Goal: Task Accomplishment & Management: Manage account settings

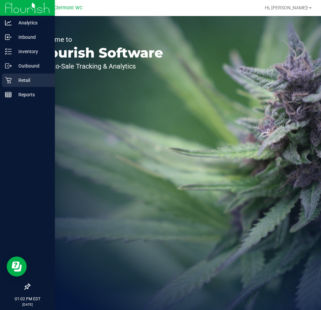
click at [38, 79] on p "Retail" at bounding box center [32, 80] width 40 height 8
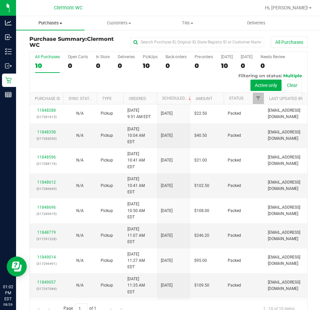
click at [60, 20] on span "Purchases" at bounding box center [50, 23] width 69 height 6
click at [45, 47] on span "Fulfillment" at bounding box center [37, 49] width 42 height 6
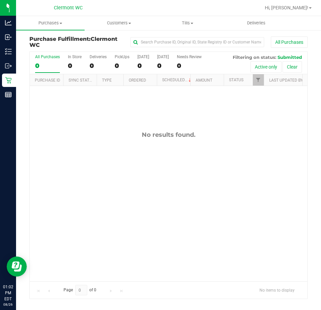
click at [198, 157] on div "No results found." at bounding box center [169, 206] width 278 height 241
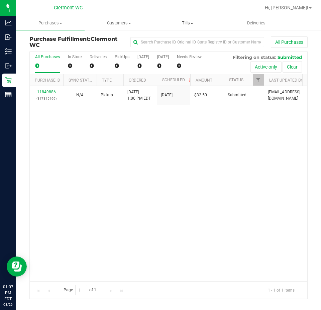
click at [182, 20] on span "Tills" at bounding box center [188, 23] width 68 height 6
click at [169, 37] on span "Manage tills" at bounding box center [175, 40] width 45 height 6
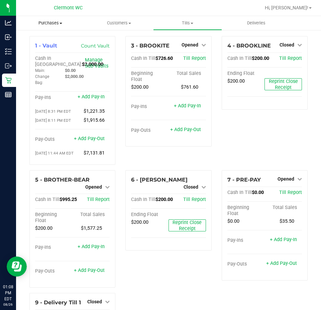
click at [55, 22] on span "Purchases" at bounding box center [50, 23] width 69 height 6
click at [55, 38] on span "Summary of purchases" at bounding box center [50, 40] width 69 height 6
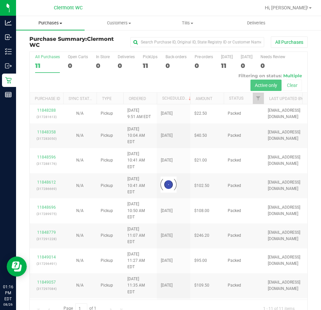
click at [53, 17] on uib-tab-heading "Purchases Summary of purchases Fulfillment All purchases" at bounding box center [50, 23] width 69 height 14
click at [57, 47] on li "Fulfillment" at bounding box center [50, 49] width 69 height 8
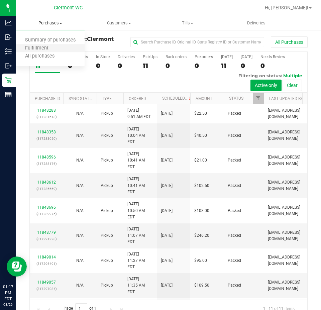
click at [68, 48] on li "Fulfillment" at bounding box center [50, 49] width 69 height 8
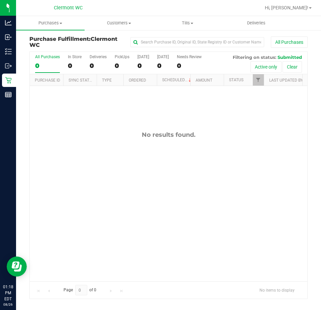
click at [177, 197] on div "No results found." at bounding box center [169, 206] width 278 height 241
click at [159, 148] on div "No results found." at bounding box center [169, 206] width 278 height 241
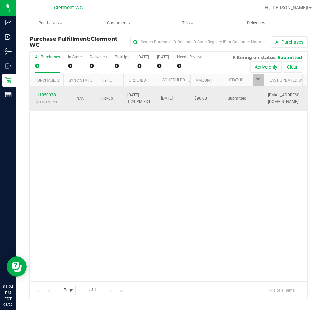
click at [43, 97] on link "11850038" at bounding box center [46, 95] width 19 height 5
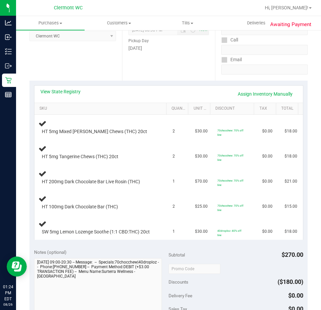
scroll to position [100, 0]
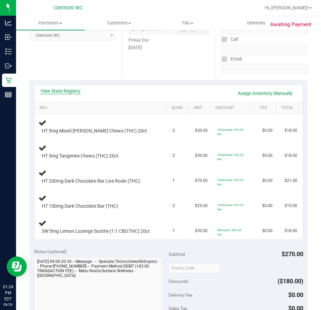
click at [63, 93] on link "View State Registry" at bounding box center [61, 91] width 40 height 7
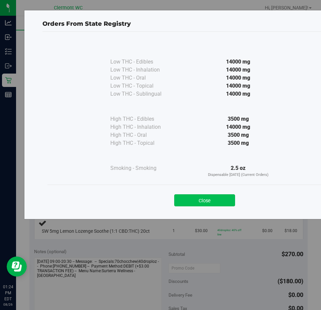
click at [193, 199] on button "Close" at bounding box center [204, 200] width 61 height 12
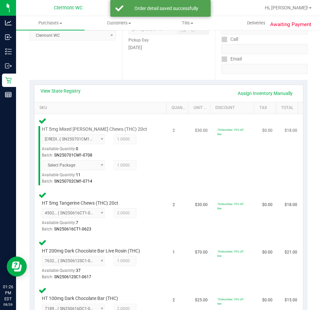
click at [203, 161] on td "$30.00" at bounding box center [202, 151] width 22 height 74
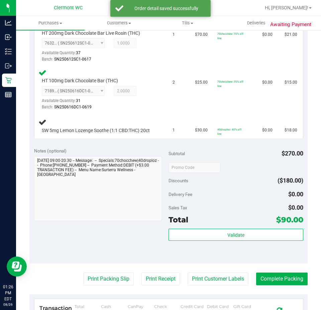
scroll to position [368, 0]
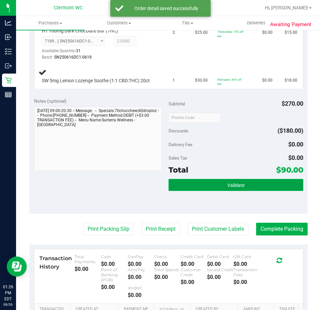
click at [228, 182] on button "Validate" at bounding box center [236, 185] width 135 height 12
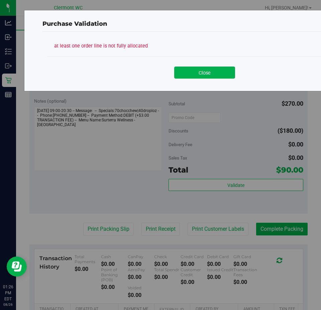
drag, startPoint x: 200, startPoint y: 73, endPoint x: 192, endPoint y: 115, distance: 42.8
click at [200, 74] on button "Close" at bounding box center [204, 73] width 61 height 12
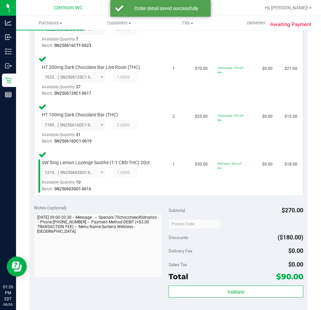
scroll to position [335, 0]
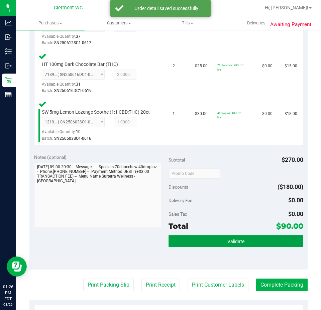
click at [248, 247] on button "Validate" at bounding box center [236, 241] width 135 height 12
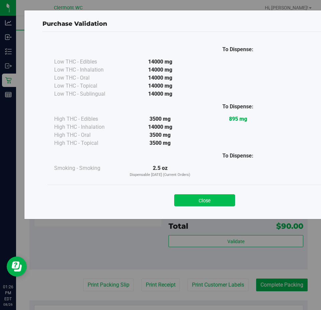
click at [214, 202] on button "Close" at bounding box center [204, 200] width 61 height 12
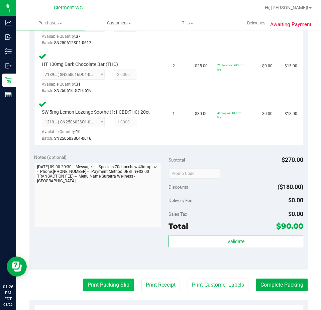
click at [86, 292] on button "Print Packing Slip" at bounding box center [108, 285] width 51 height 13
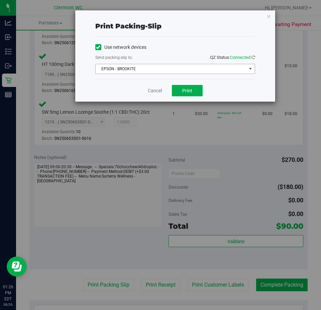
click at [160, 70] on span "EPSON - BROOKITE" at bounding box center [171, 68] width 151 height 9
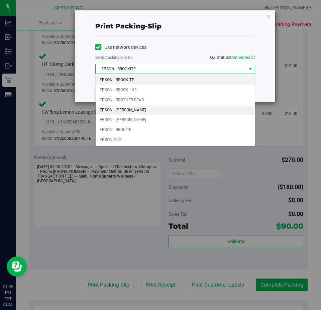
drag, startPoint x: 166, startPoint y: 114, endPoint x: 178, endPoint y: 101, distance: 17.3
click at [165, 114] on li "EPSON - [PERSON_NAME]" at bounding box center [175, 110] width 159 height 10
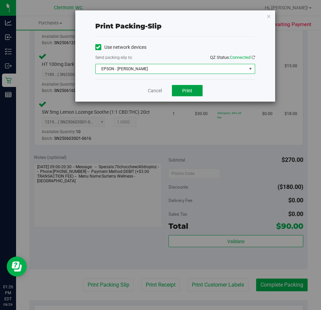
click at [188, 89] on span "Print" at bounding box center [187, 90] width 10 height 5
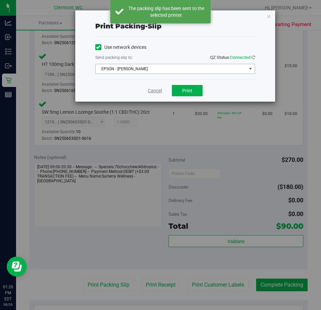
click at [158, 93] on link "Cancel" at bounding box center [155, 90] width 14 height 7
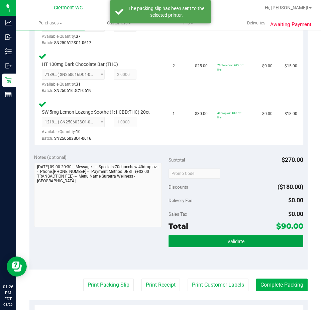
click at [201, 247] on button "Validate" at bounding box center [236, 241] width 135 height 12
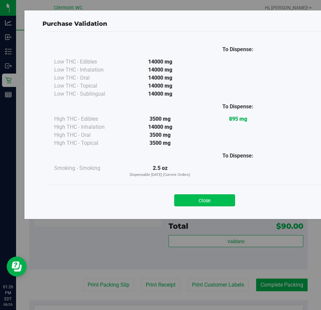
click at [200, 204] on button "Close" at bounding box center [204, 200] width 61 height 12
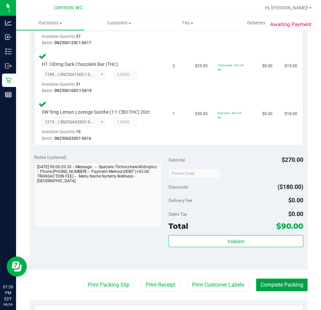
click at [261, 292] on button "Complete Packing" at bounding box center [282, 285] width 52 height 13
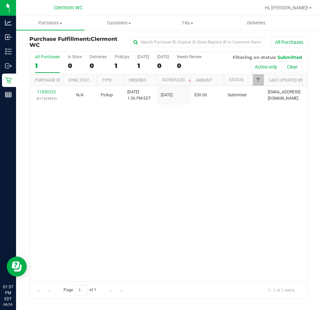
click at [140, 169] on div "11850253 (317323642) N/A Pickup [DATE] 1:56 PM EDT 8/26/2025 $30.00 Submitted […" at bounding box center [169, 184] width 278 height 196
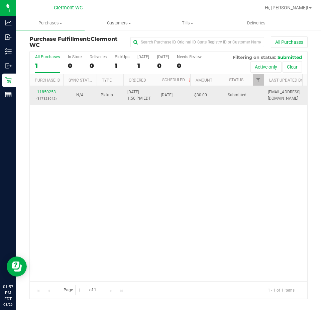
click at [43, 95] on div "11850253 (317323642)" at bounding box center [46, 95] width 25 height 13
click at [45, 91] on link "11850253" at bounding box center [46, 92] width 19 height 5
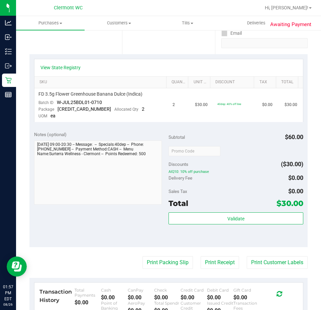
scroll to position [201, 0]
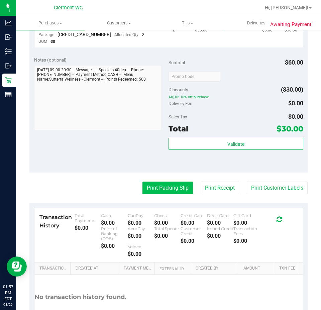
click at [174, 187] on button "Print Packing Slip" at bounding box center [168, 188] width 51 height 13
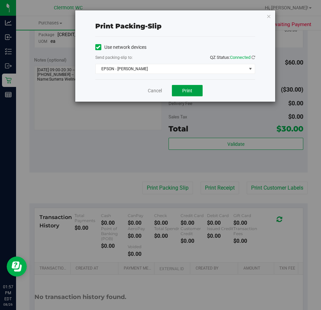
drag, startPoint x: 173, startPoint y: 90, endPoint x: 208, endPoint y: 90, distance: 34.8
click at [178, 90] on button "Print" at bounding box center [187, 90] width 31 height 11
click at [160, 91] on link "Cancel" at bounding box center [155, 90] width 14 height 7
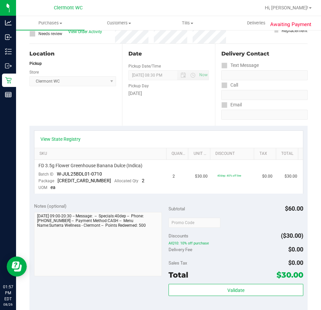
scroll to position [0, 0]
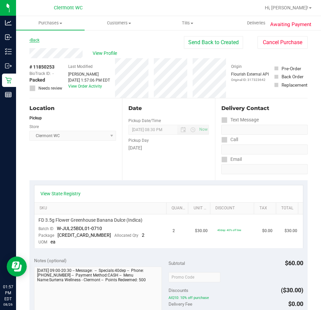
click at [36, 38] on link "Back" at bounding box center [34, 40] width 10 height 5
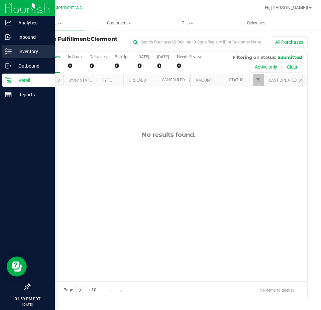
click at [10, 53] on icon at bounding box center [8, 51] width 7 height 7
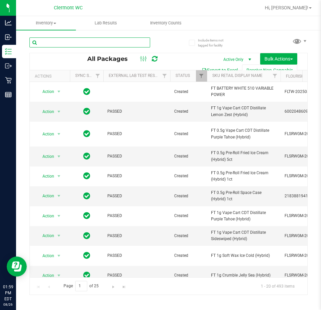
click at [80, 41] on input "text" at bounding box center [89, 42] width 121 height 10
type input "[DEMOGRAPHIC_DATA]"
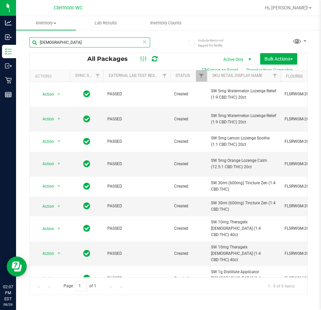
click at [107, 43] on input "[DEMOGRAPHIC_DATA]" at bounding box center [89, 42] width 121 height 10
click at [143, 41] on icon at bounding box center [144, 41] width 5 height 8
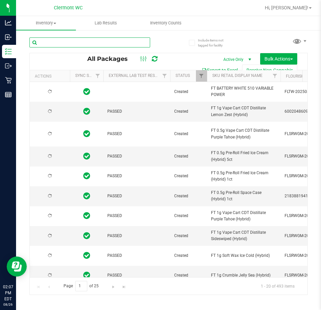
click at [89, 44] on input "text" at bounding box center [89, 42] width 121 height 10
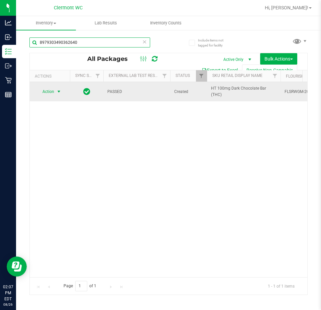
type input "8979303490362640"
click at [58, 92] on span "select" at bounding box center [58, 91] width 5 height 5
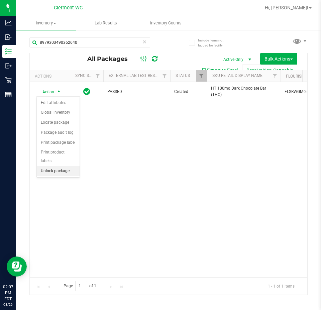
click at [65, 166] on li "Unlock package" at bounding box center [58, 171] width 43 height 10
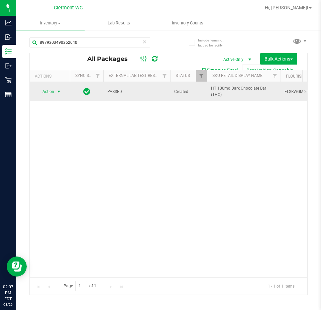
click at [58, 92] on span "select" at bounding box center [58, 91] width 5 height 5
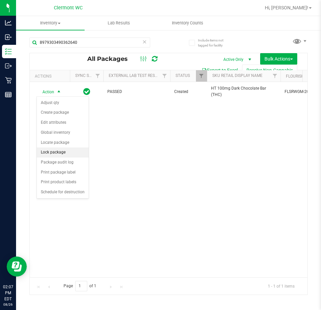
click at [74, 152] on li "Lock package" at bounding box center [63, 153] width 52 height 10
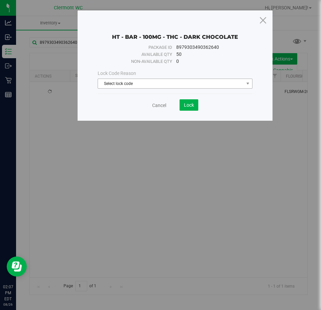
click at [164, 84] on span "Select lock code" at bounding box center [171, 83] width 146 height 9
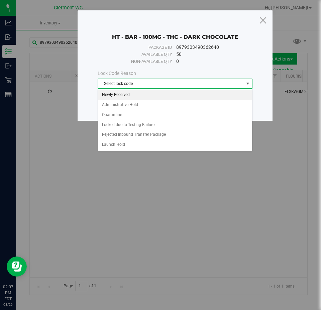
click at [141, 92] on li "Newly Received" at bounding box center [175, 95] width 154 height 10
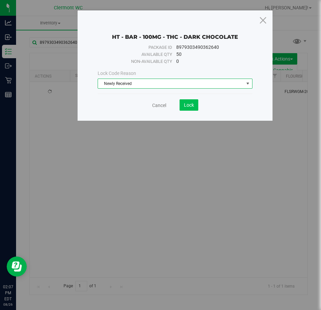
click at [184, 104] on span "Lock" at bounding box center [189, 104] width 10 height 5
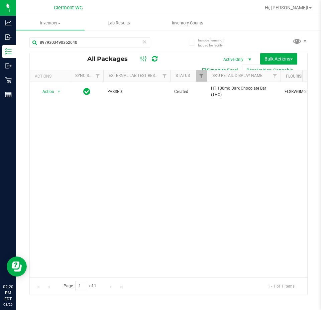
click at [171, 192] on div "Action Action Edit attributes Global inventory Locate package Package audit log…" at bounding box center [169, 180] width 278 height 196
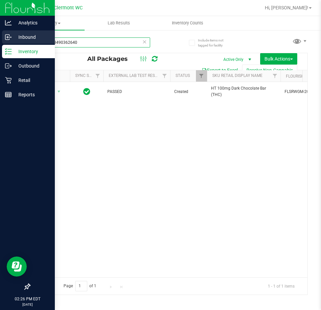
drag, startPoint x: 121, startPoint y: 45, endPoint x: 13, endPoint y: 31, distance: 108.6
click at [0, 38] on div "Analytics Inbound Inventory Outbound Retail Reports 02:26 PM EDT [DATE] 08/26 […" at bounding box center [160, 155] width 321 height 310
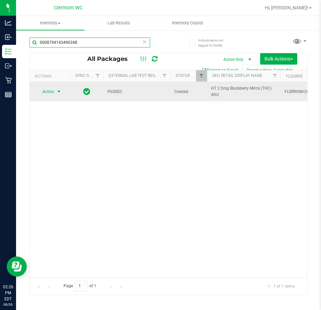
type input "0008794143490248"
click at [54, 94] on span "Action" at bounding box center [45, 91] width 18 height 9
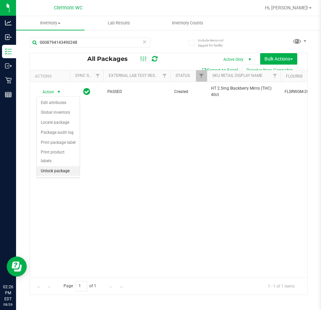
click at [56, 166] on li "Unlock package" at bounding box center [58, 171] width 43 height 10
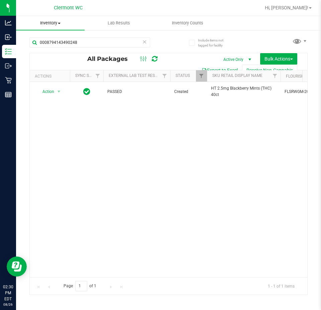
click at [58, 25] on span "Inventory" at bounding box center [50, 23] width 69 height 6
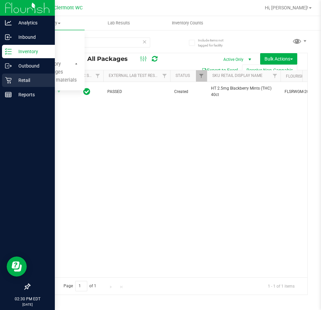
click at [13, 83] on p "Retail" at bounding box center [32, 80] width 40 height 8
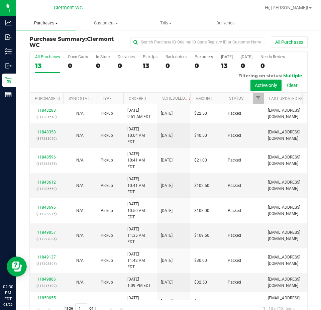
click at [45, 23] on span "Purchases" at bounding box center [46, 23] width 60 height 6
click at [52, 48] on span "Fulfillment" at bounding box center [37, 49] width 42 height 6
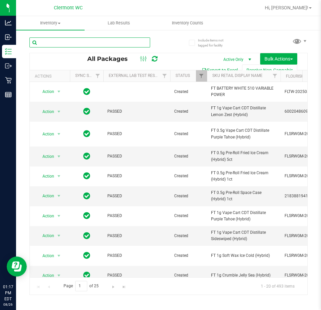
click at [70, 40] on input "text" at bounding box center [89, 42] width 121 height 10
type input "ago"
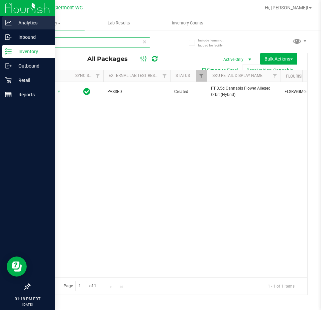
drag, startPoint x: 59, startPoint y: 43, endPoint x: 10, endPoint y: 26, distance: 51.7
click at [0, 22] on div "Analytics Inbound Inventory Outbound Retail Reports 01:18 PM EDT 08/26/2025 08/…" at bounding box center [160, 155] width 321 height 310
